Goal: Go to known website: Access a specific website the user already knows

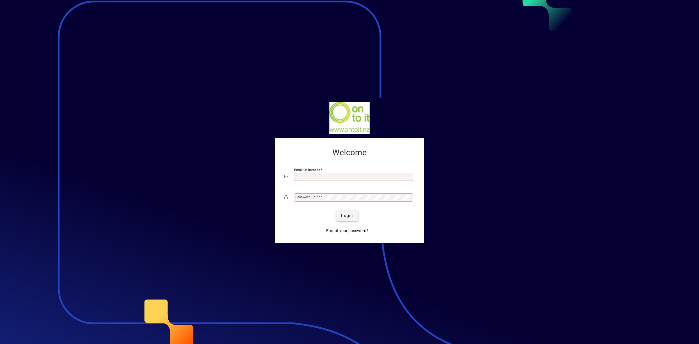
click at [350, 215] on span "Login" at bounding box center [347, 216] width 12 height 6
type input "**********"
click at [346, 217] on span "Login" at bounding box center [347, 216] width 12 height 6
